Goal: Task Accomplishment & Management: Manage account settings

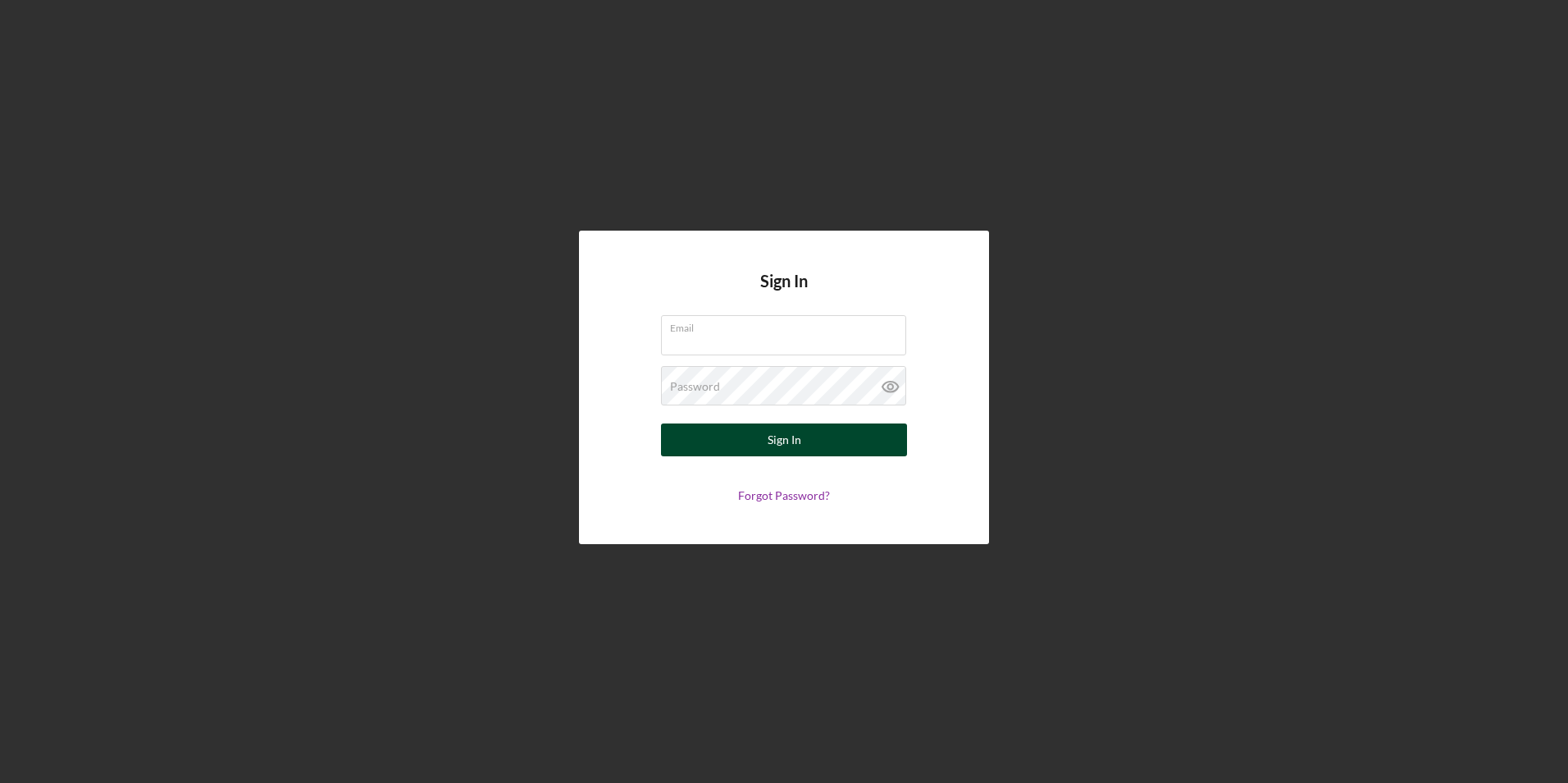
type input "[EMAIL_ADDRESS][DOMAIN_NAME]"
click at [789, 440] on div "Sign In" at bounding box center [784, 439] width 33 height 33
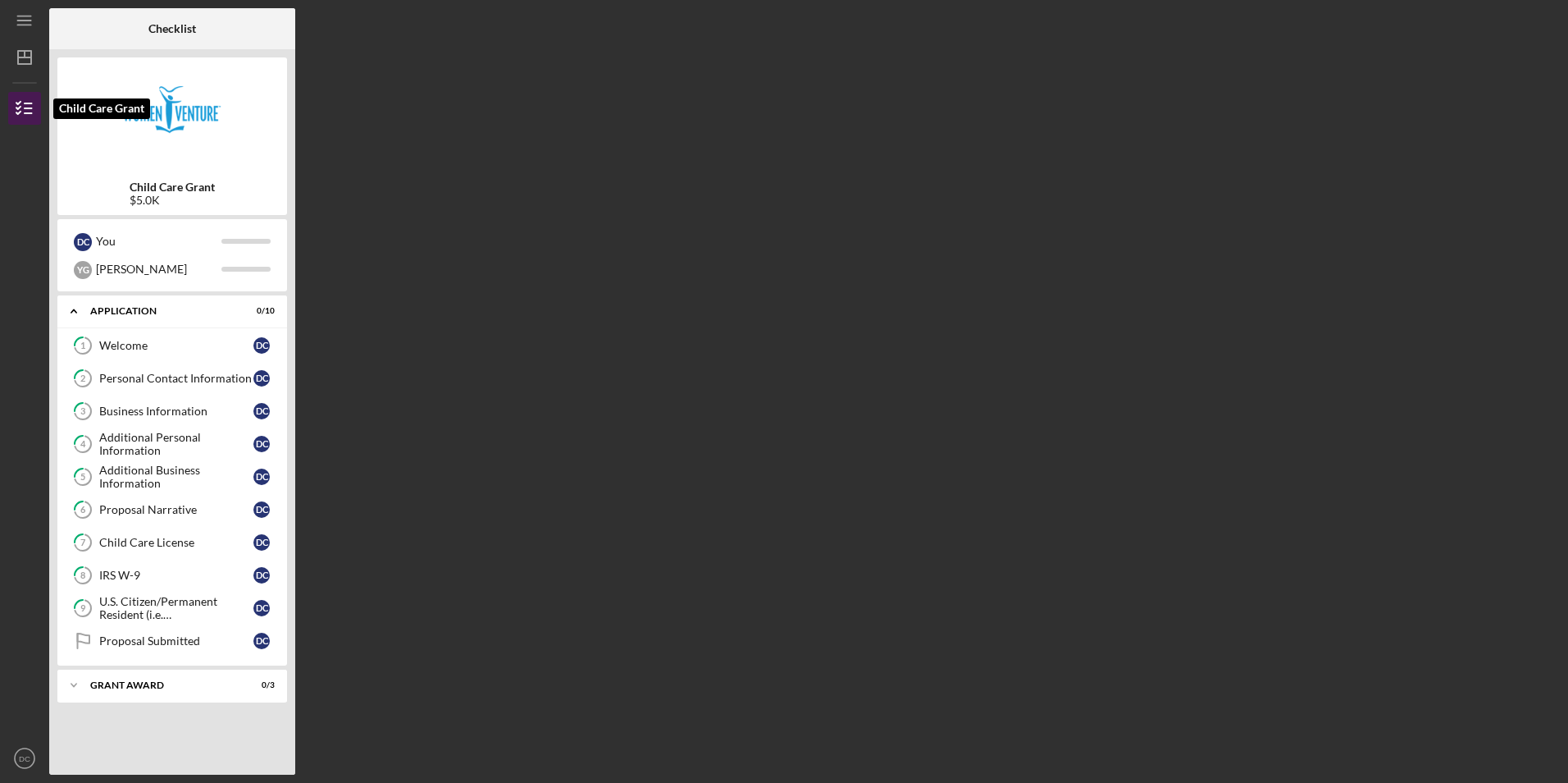
click at [25, 117] on icon "button" at bounding box center [24, 108] width 41 height 41
click at [24, 25] on line "button" at bounding box center [24, 25] width 13 height 0
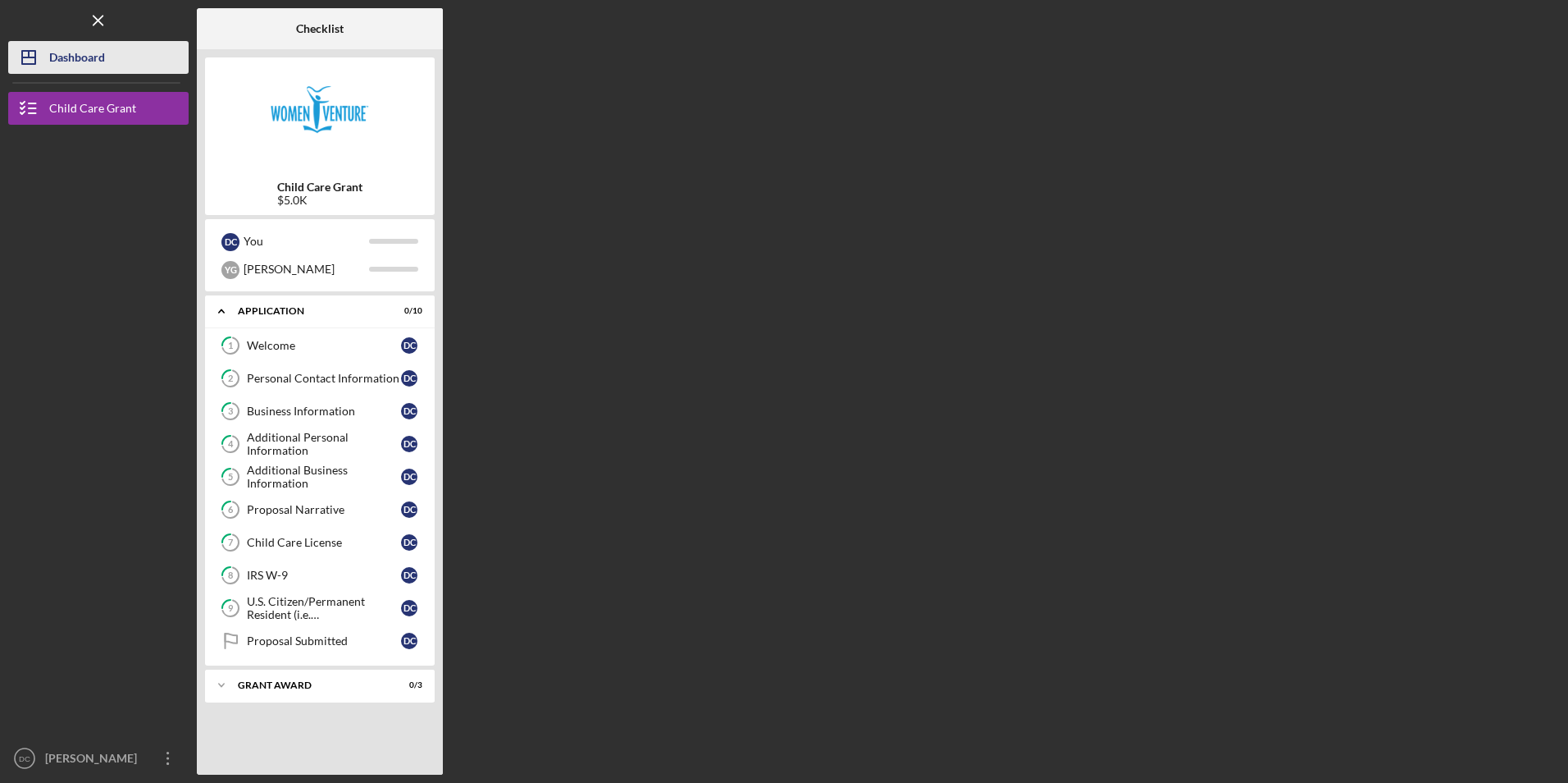
click at [69, 54] on div "Dashboard" at bounding box center [77, 59] width 56 height 37
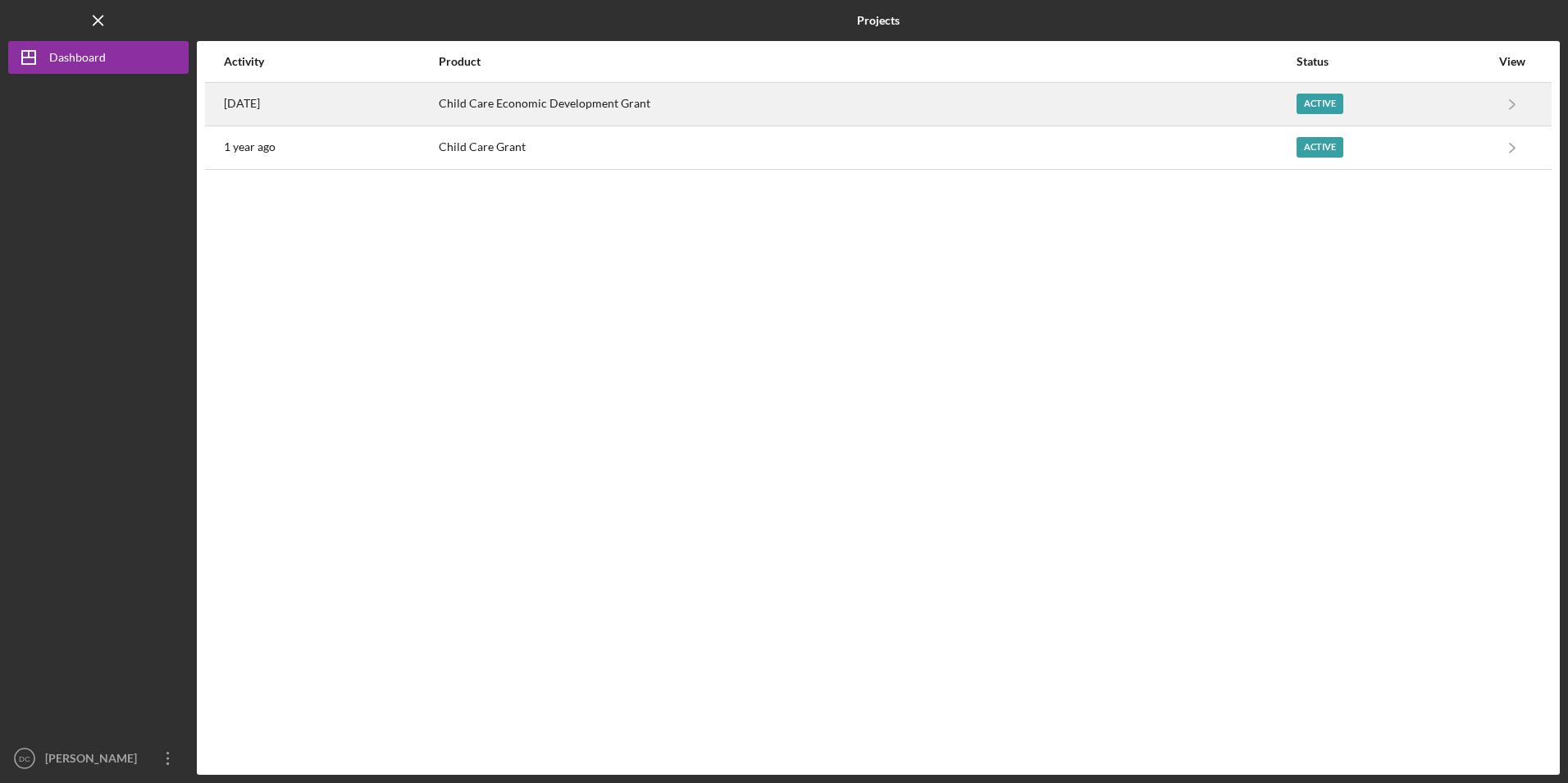
click at [815, 113] on div "Child Care Economic Development Grant" at bounding box center [867, 103] width 857 height 41
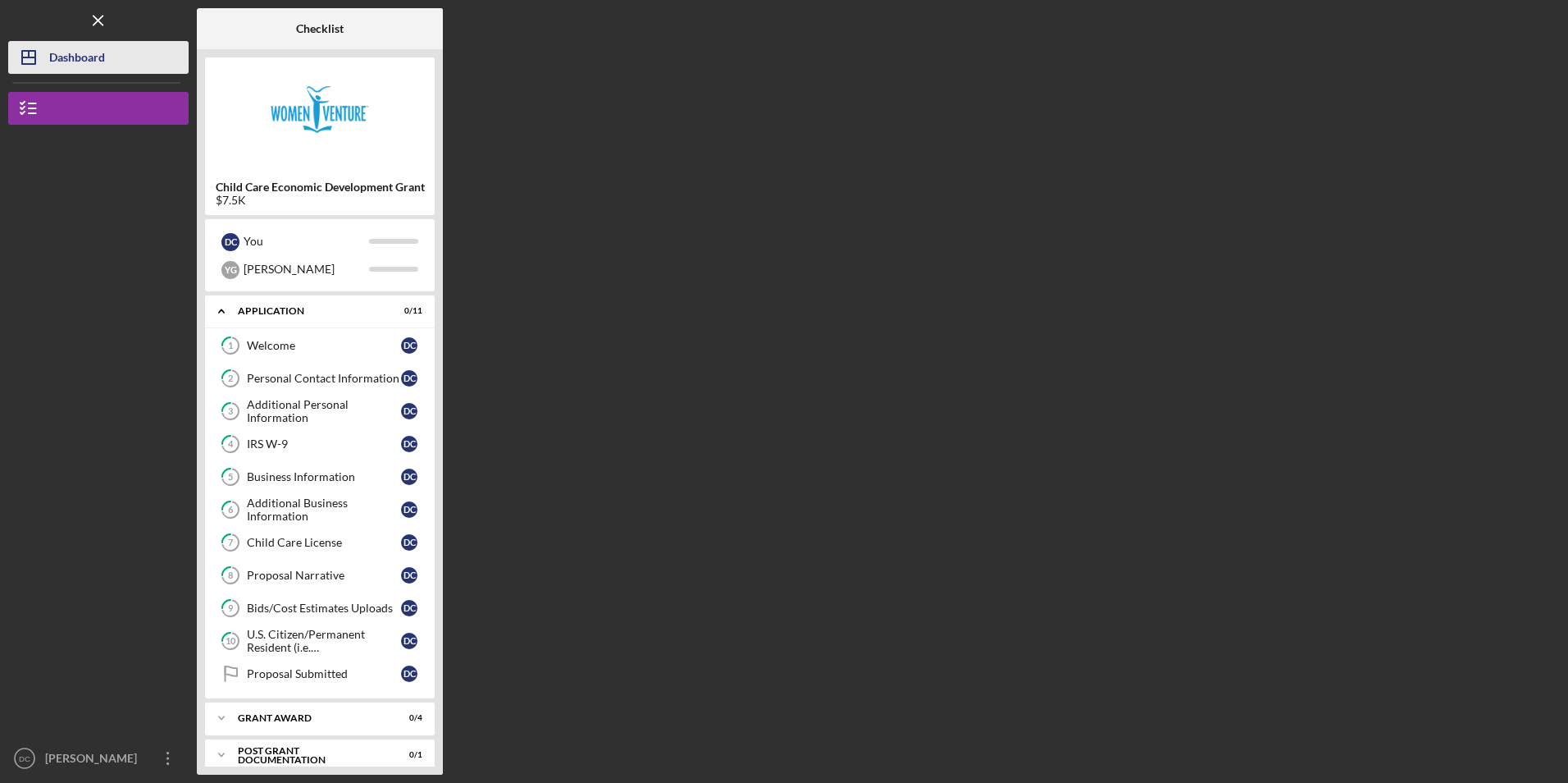
click at [126, 56] on button "Icon/Dashboard Dashboard" at bounding box center [98, 57] width 180 height 33
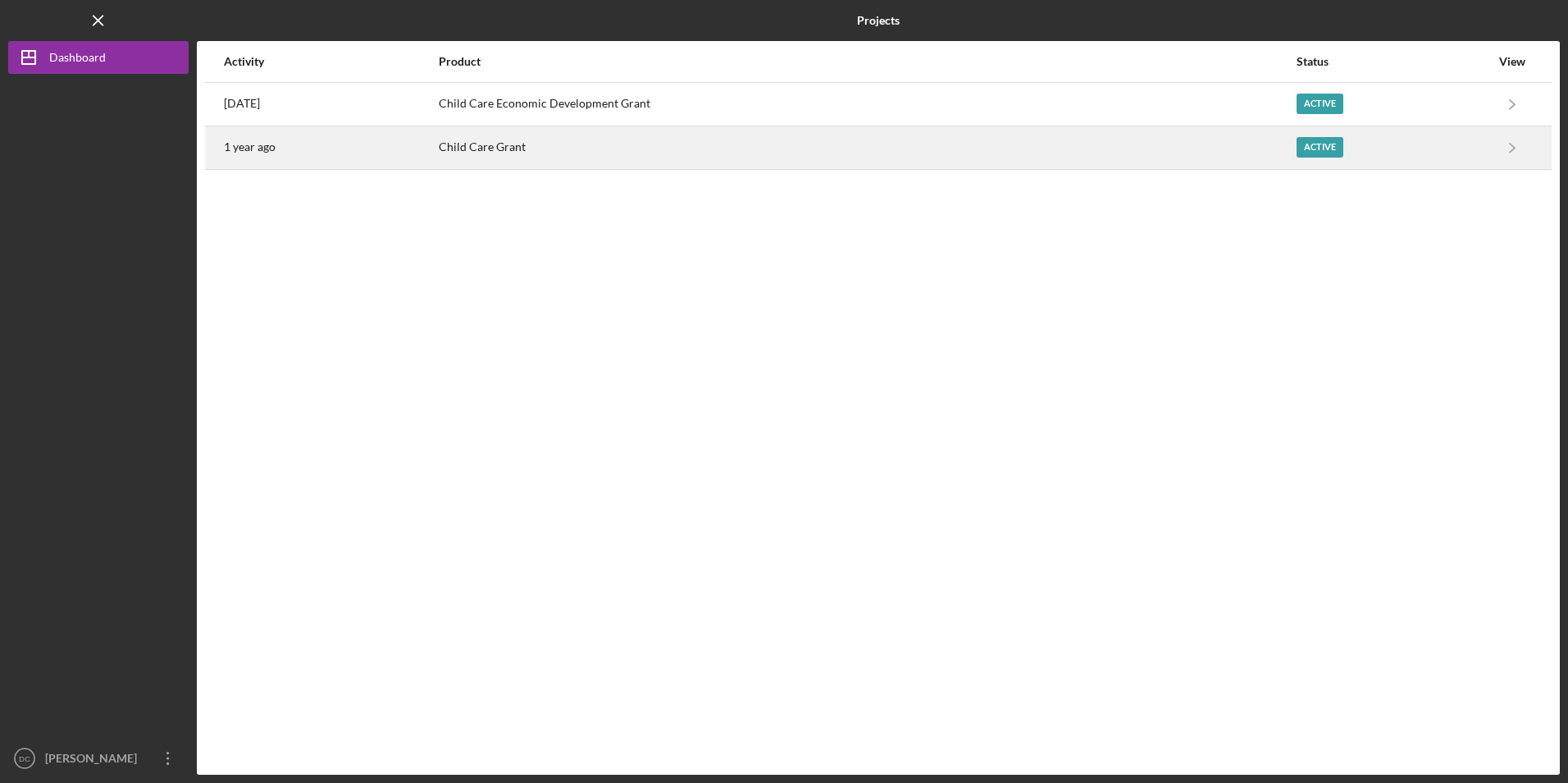
click at [437, 151] on div "1 year ago" at bounding box center [331, 147] width 213 height 41
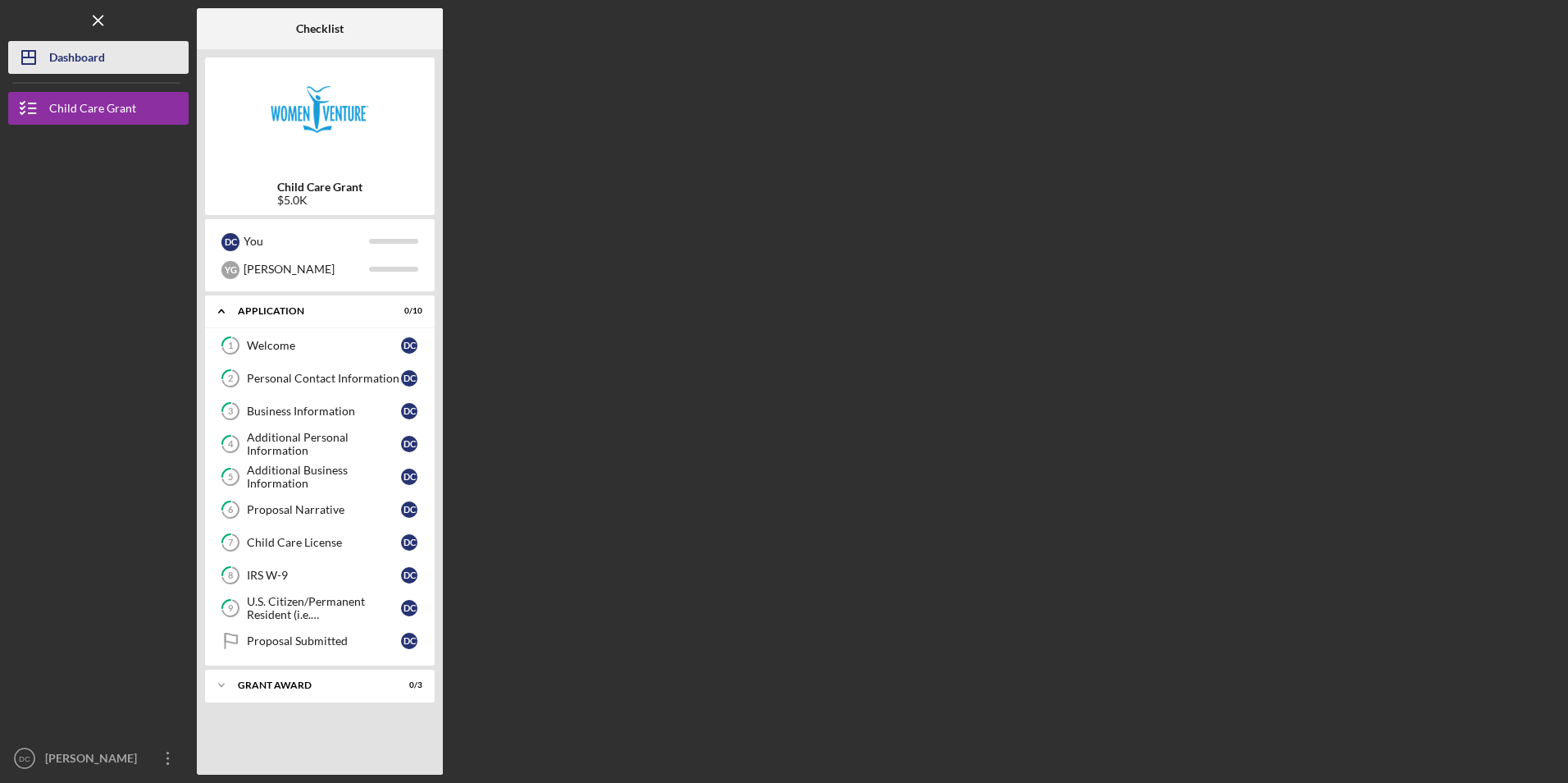
click at [77, 73] on div "Dashboard" at bounding box center [77, 59] width 56 height 37
